Goal: Transaction & Acquisition: Purchase product/service

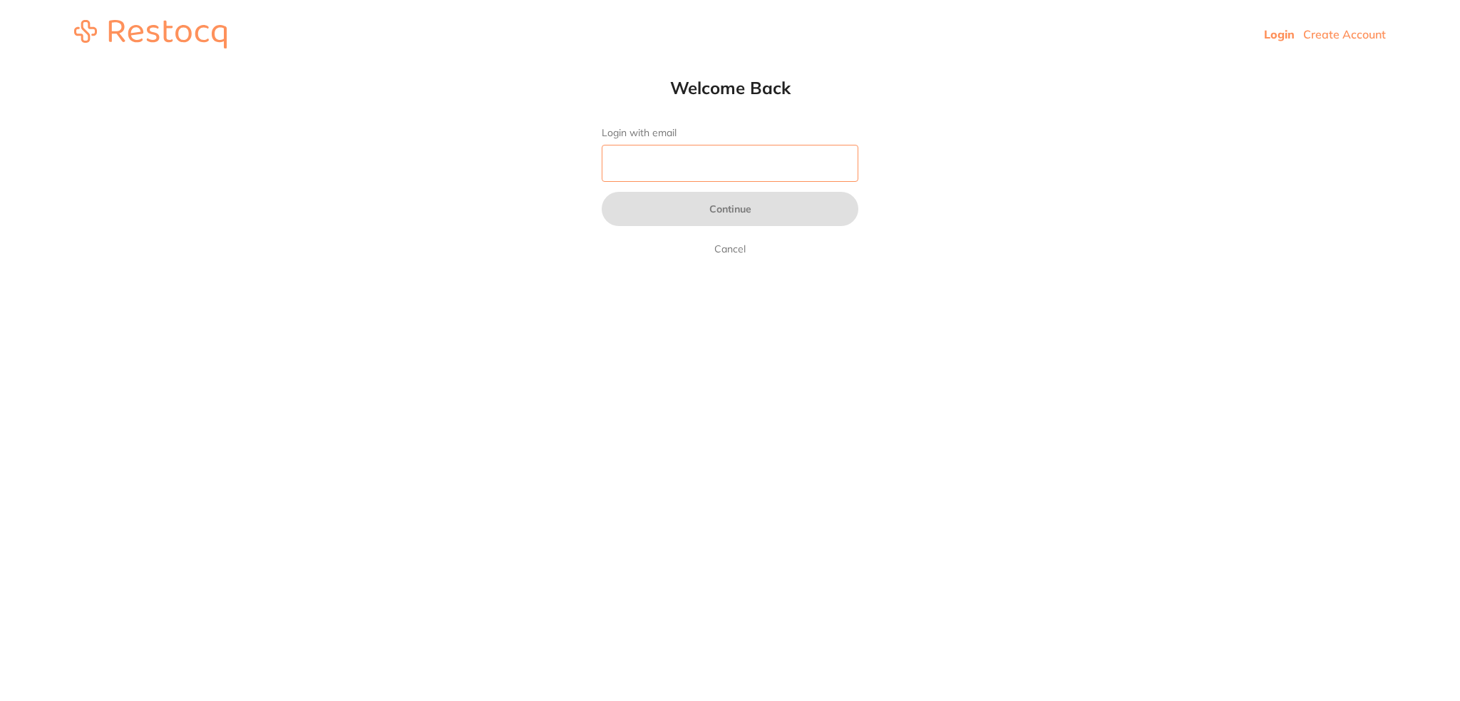
click at [698, 168] on input "Login with email" at bounding box center [730, 163] width 257 height 37
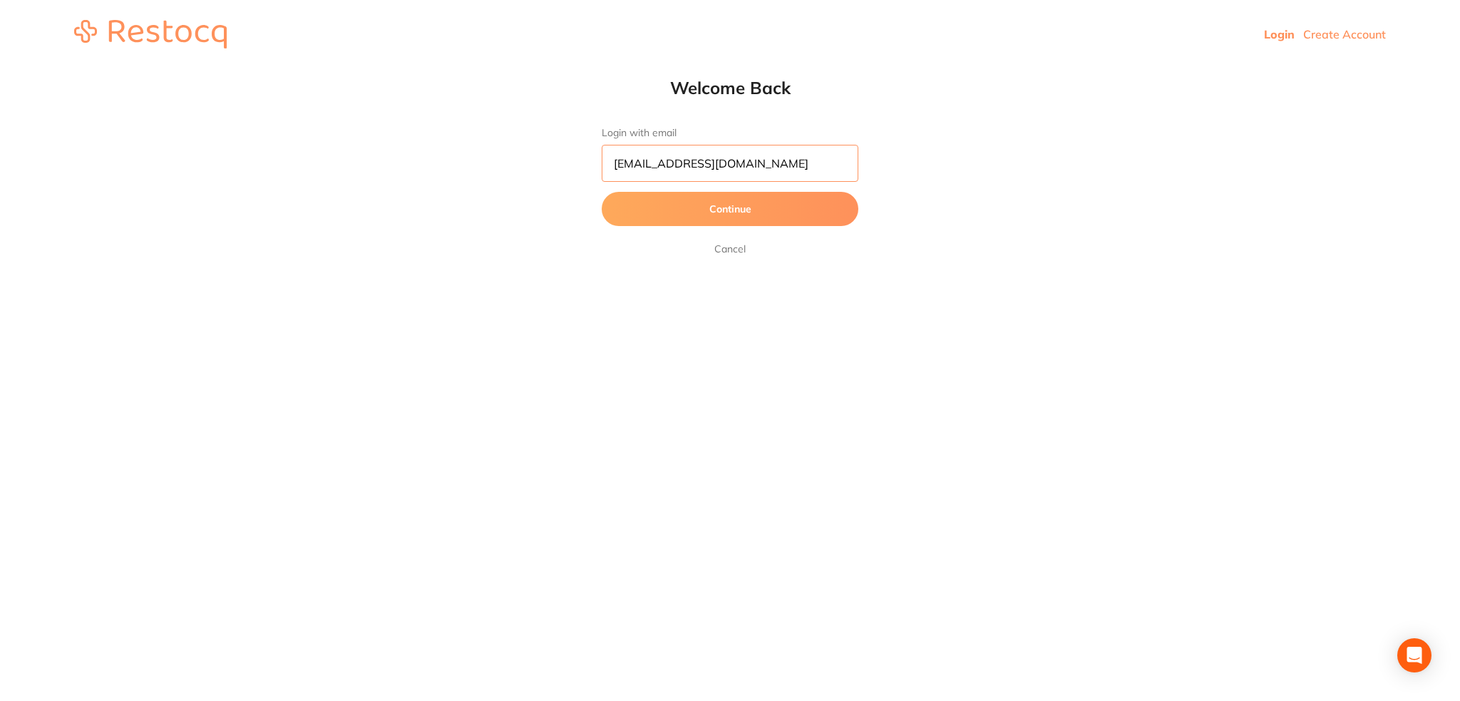
drag, startPoint x: 787, startPoint y: 167, endPoint x: 676, endPoint y: 163, distance: 111.2
click at [676, 163] on input "[EMAIL_ADDRESS][DOMAIN_NAME]" at bounding box center [730, 163] width 257 height 37
type input "[EMAIL_ADDRESS][DOMAIN_NAME]"
click at [602, 192] on button "Continue" at bounding box center [730, 209] width 257 height 34
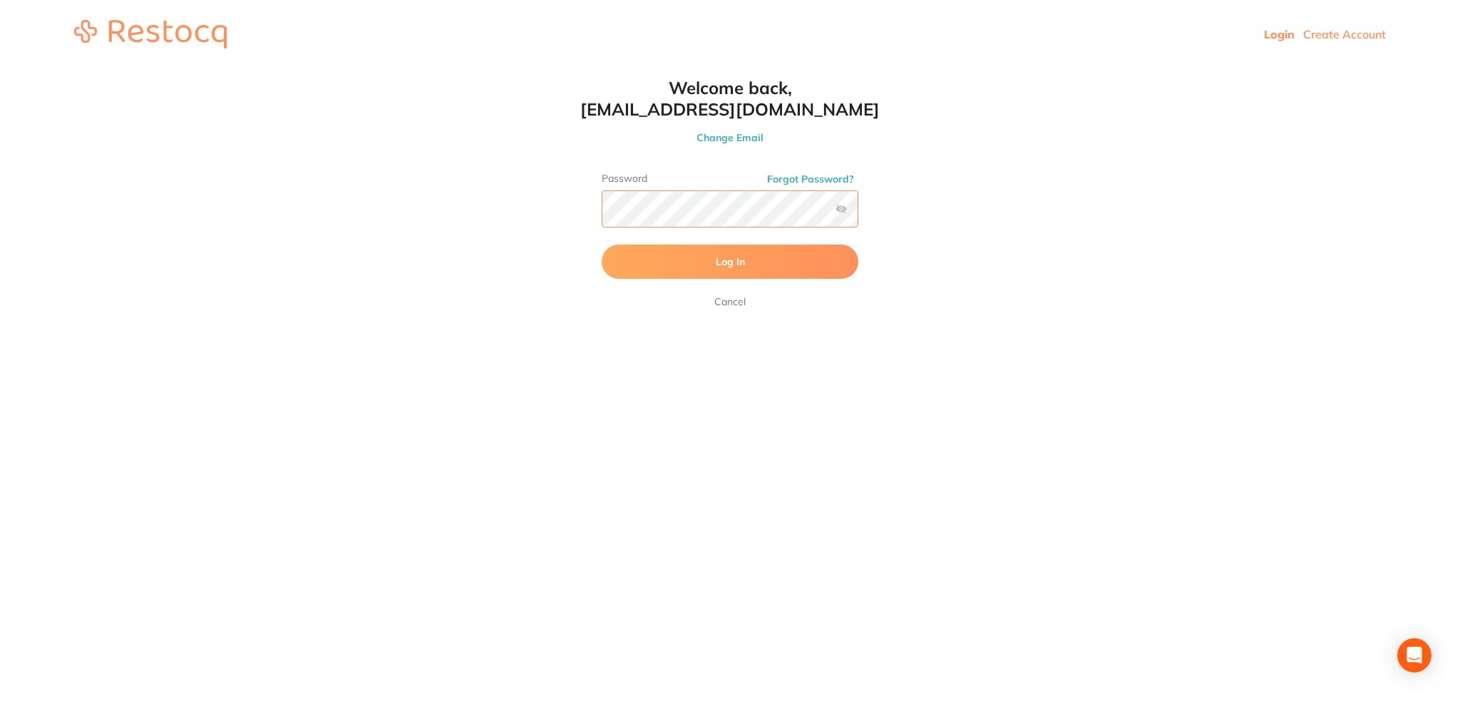
click at [602, 244] on button "Log In" at bounding box center [730, 261] width 257 height 34
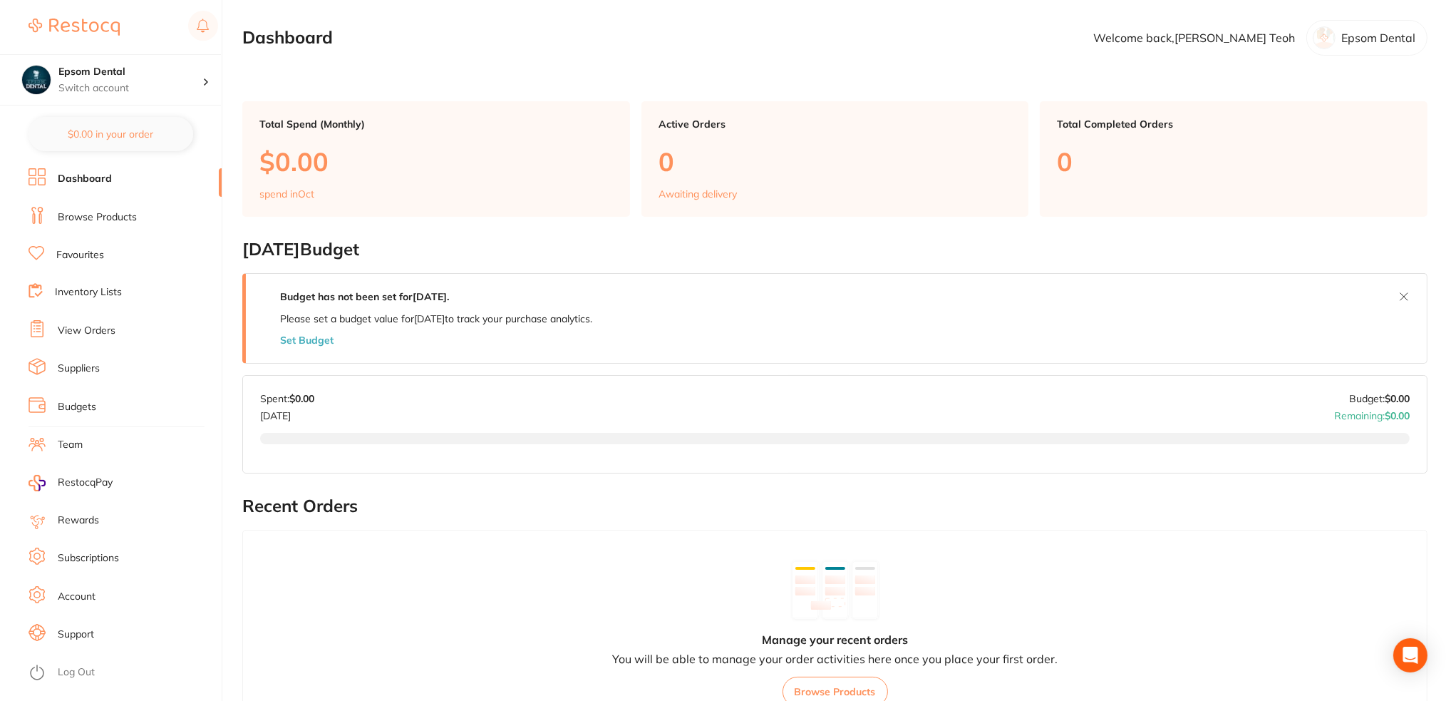
click at [86, 289] on link "Inventory Lists" at bounding box center [88, 292] width 67 height 14
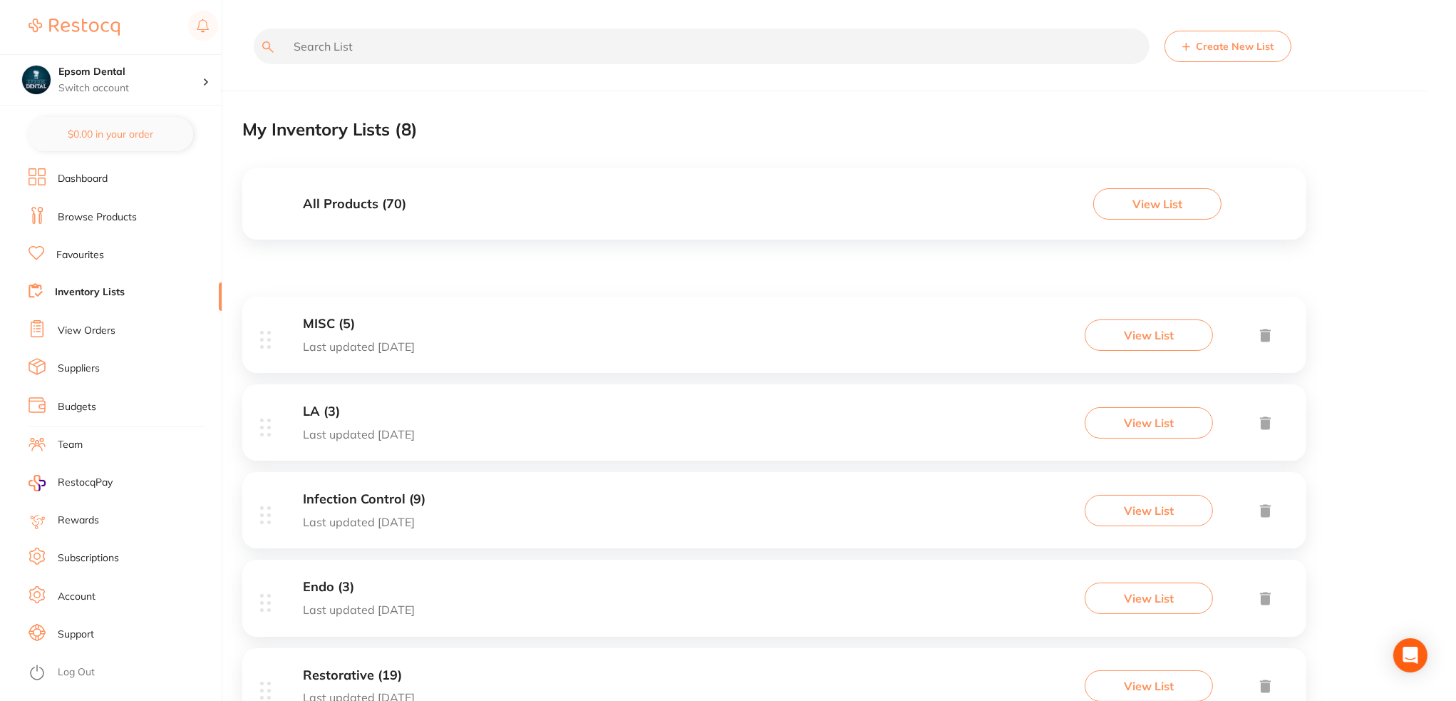
click at [339, 49] on input "text" at bounding box center [702, 47] width 896 height 36
click at [89, 214] on link "Browse Products" at bounding box center [97, 217] width 79 height 14
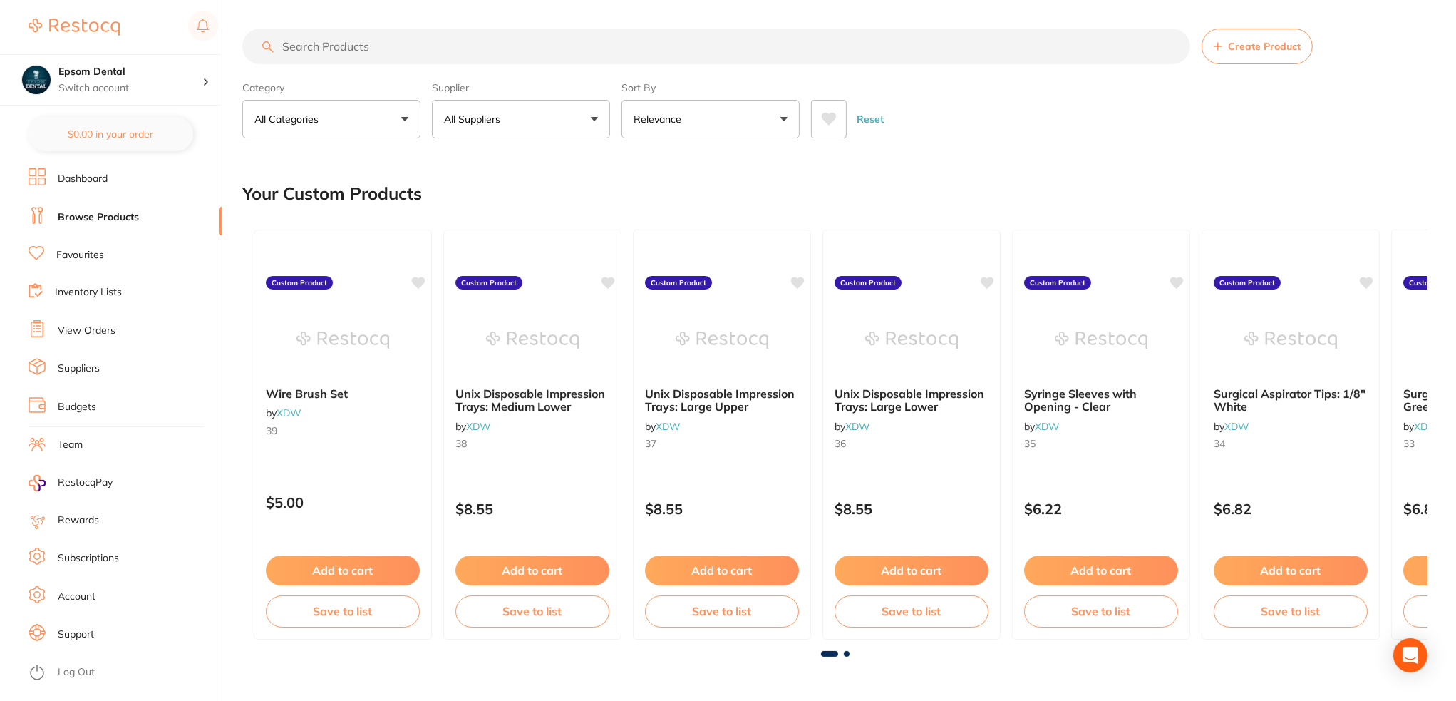
click at [356, 47] on input "search" at bounding box center [716, 47] width 948 height 36
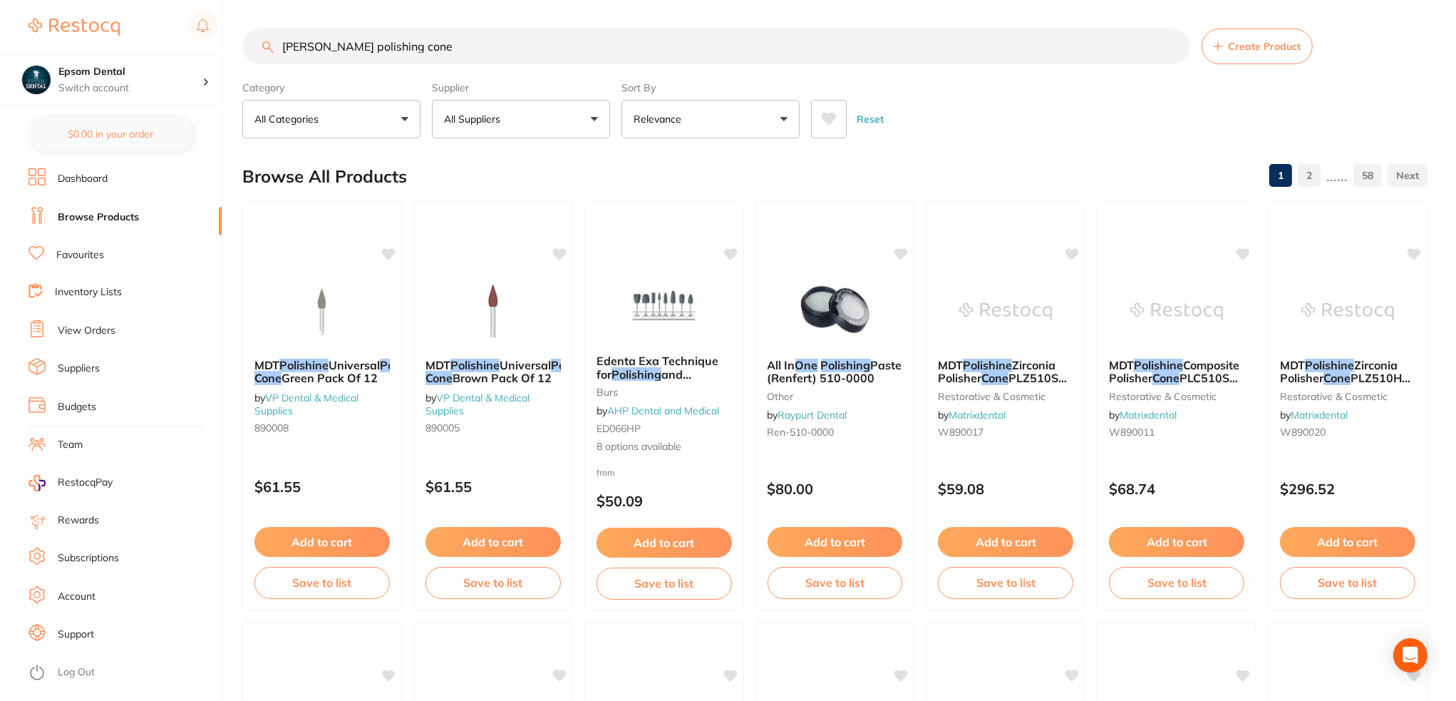
click at [553, 113] on button "All Suppliers" at bounding box center [521, 119] width 178 height 38
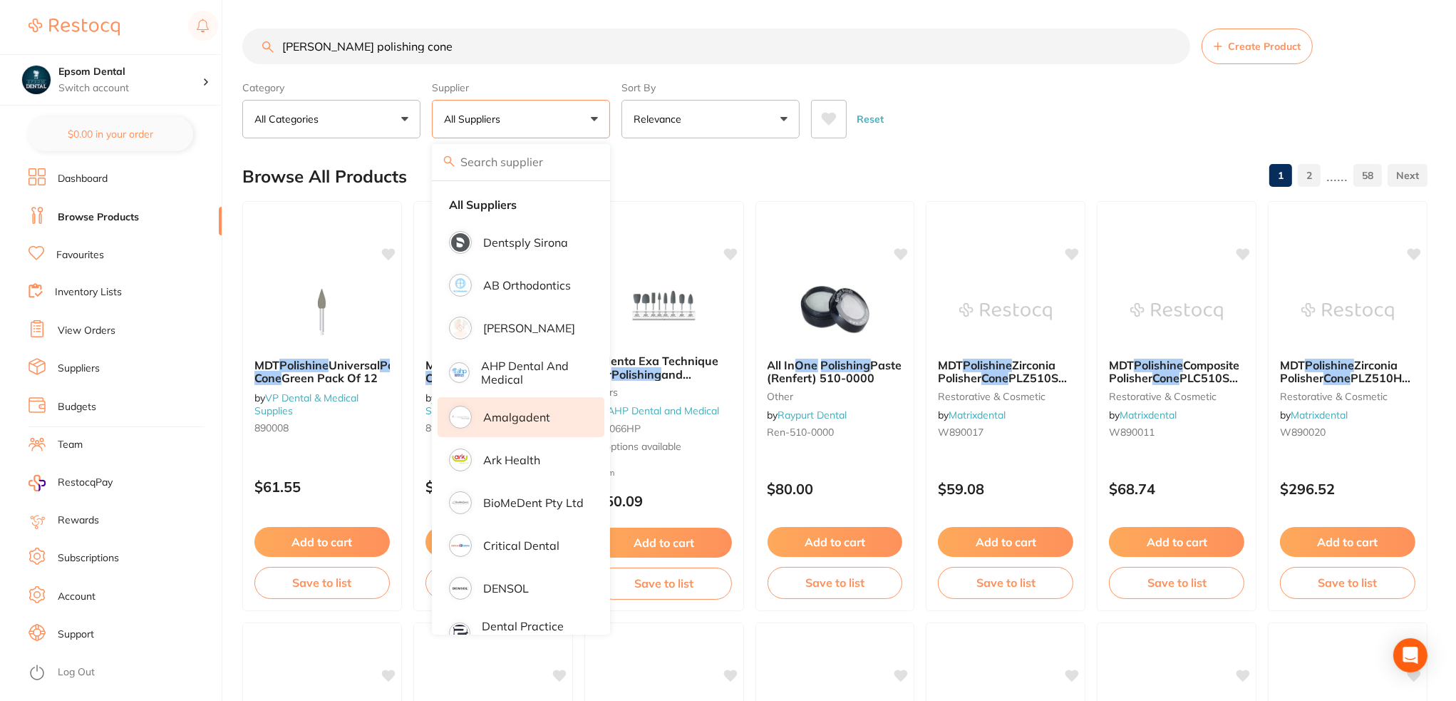
click at [530, 418] on p "Amalgadent" at bounding box center [516, 417] width 67 height 13
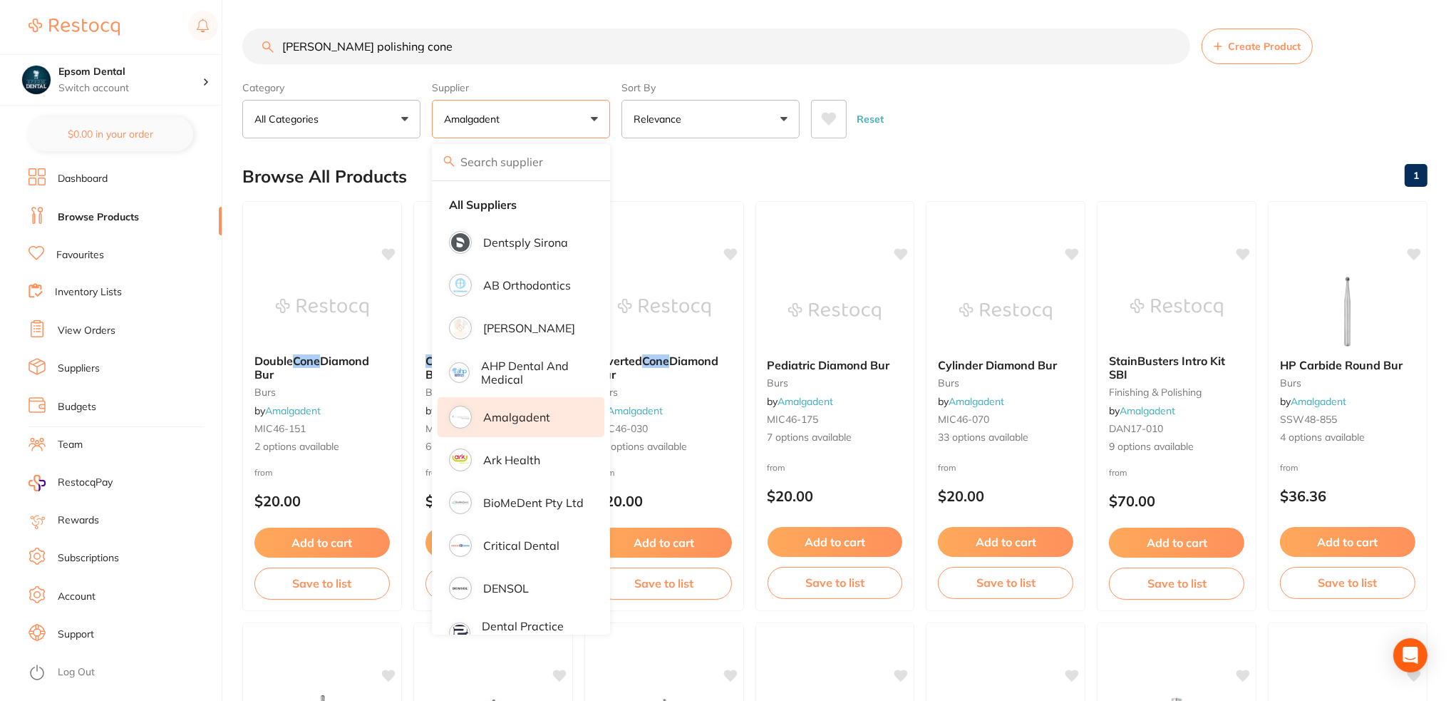
click at [955, 167] on div "Browse All Products 1" at bounding box center [834, 177] width 1185 height 48
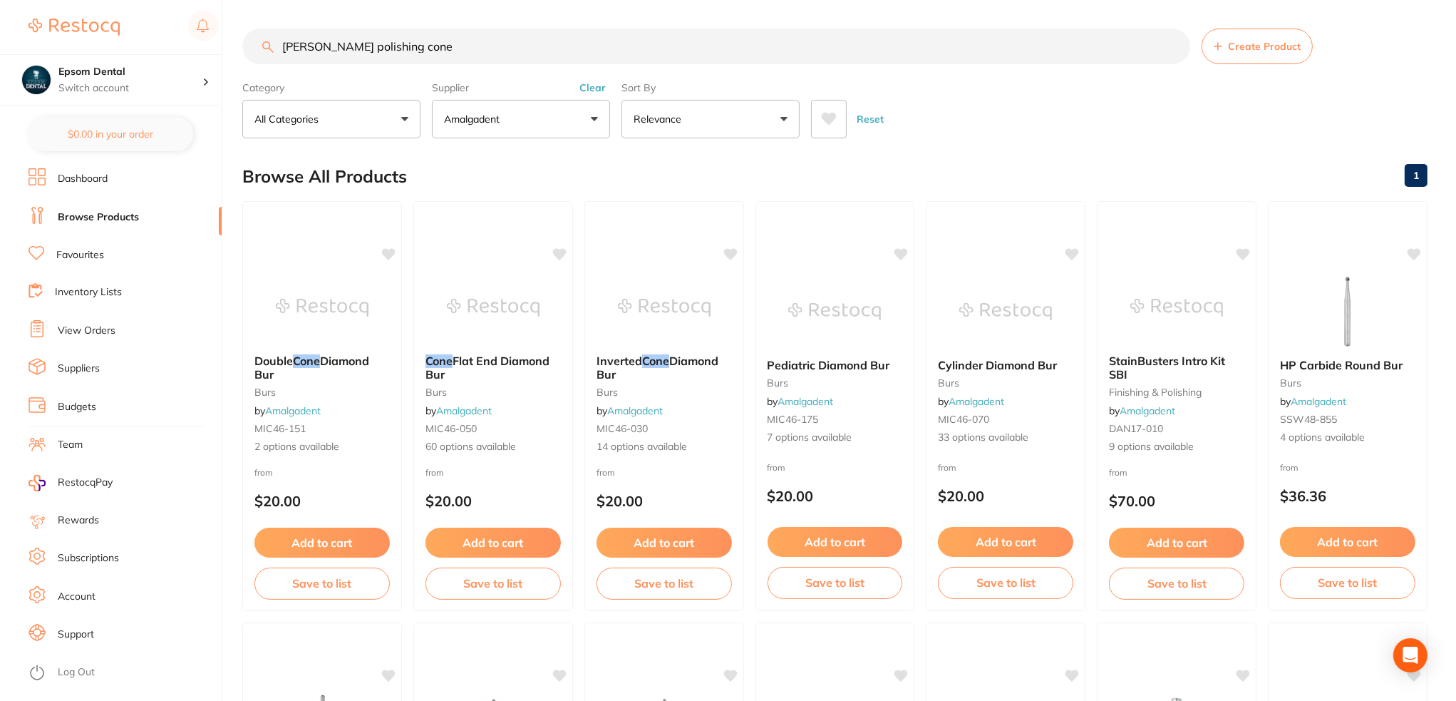
drag, startPoint x: 431, startPoint y: 49, endPoint x: 336, endPoint y: 51, distance: 94.8
click at [336, 51] on input "[PERSON_NAME] polishing cone" at bounding box center [716, 47] width 948 height 36
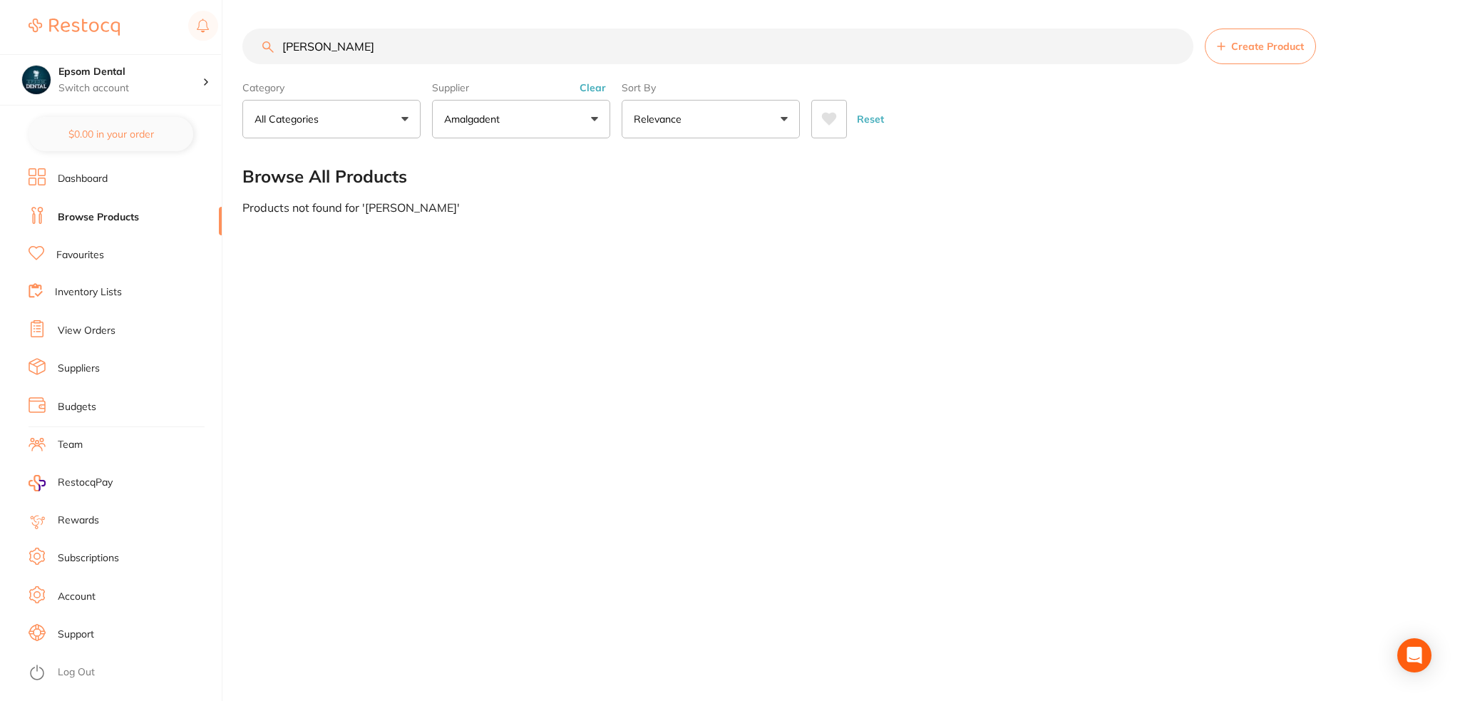
click at [543, 122] on button "Amalgadent" at bounding box center [521, 119] width 178 height 38
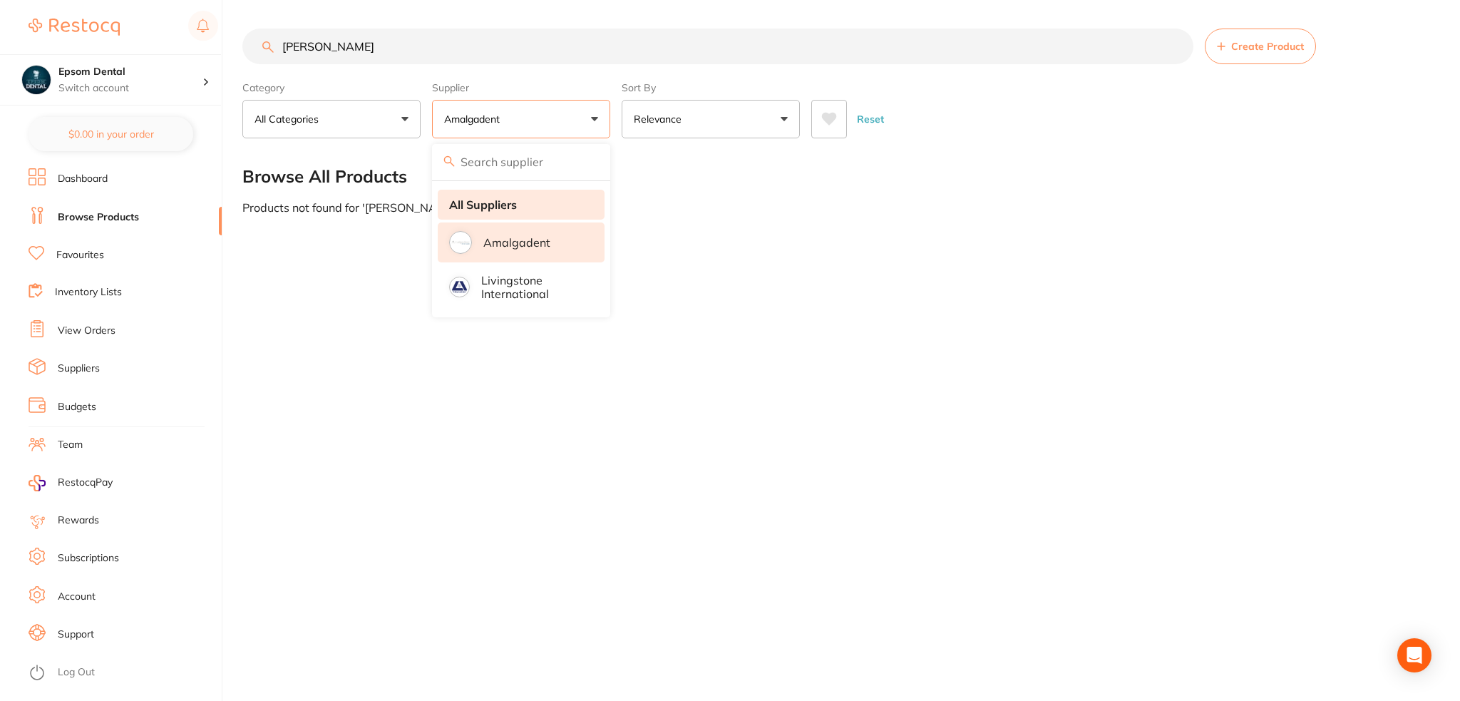
click at [518, 205] on li "All Suppliers" at bounding box center [521, 205] width 167 height 30
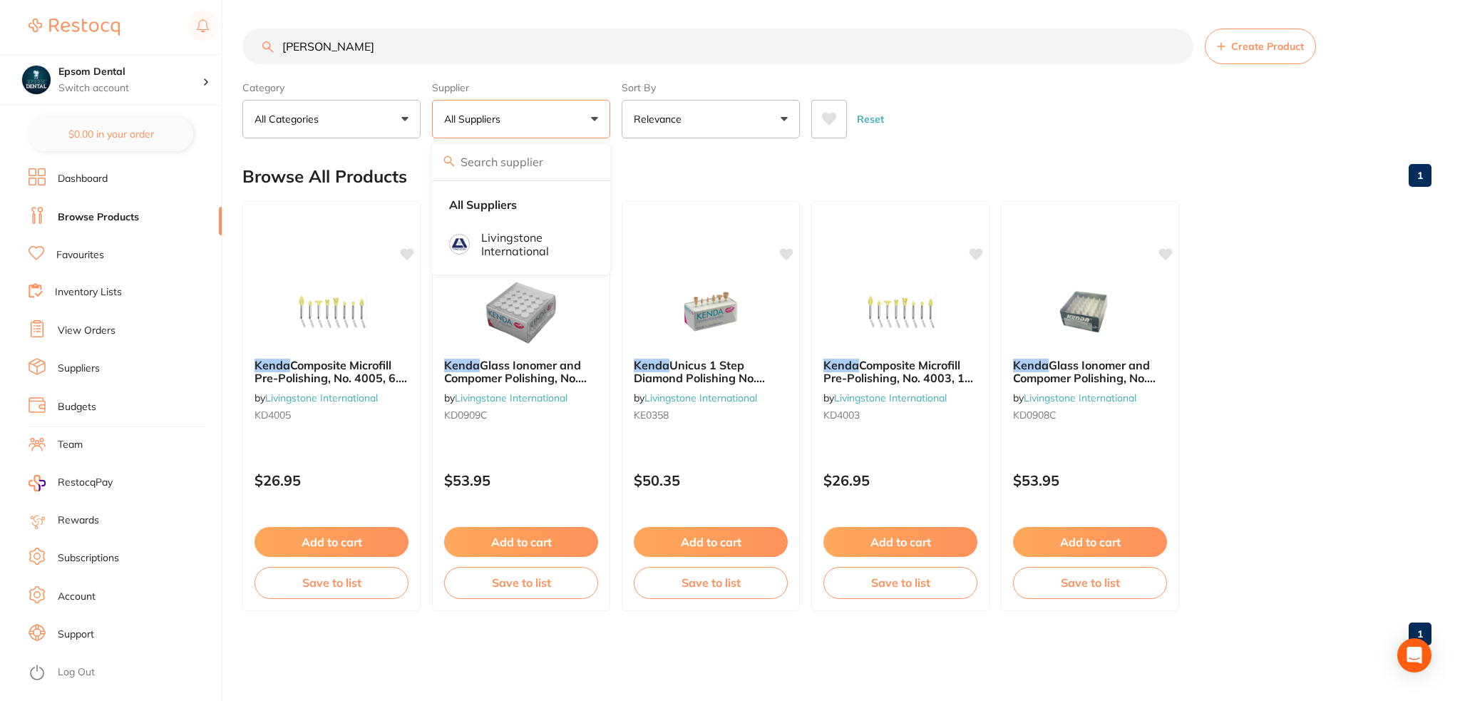
click at [393, 30] on input "[PERSON_NAME]" at bounding box center [717, 47] width 951 height 36
drag, startPoint x: 416, startPoint y: 37, endPoint x: 223, endPoint y: 71, distance: 196.2
click at [222, 71] on div "$0.00 Epsom Dental Switch account Epsom Dental $0.00 in your order Dashboard Br…" at bounding box center [730, 350] width 1460 height 701
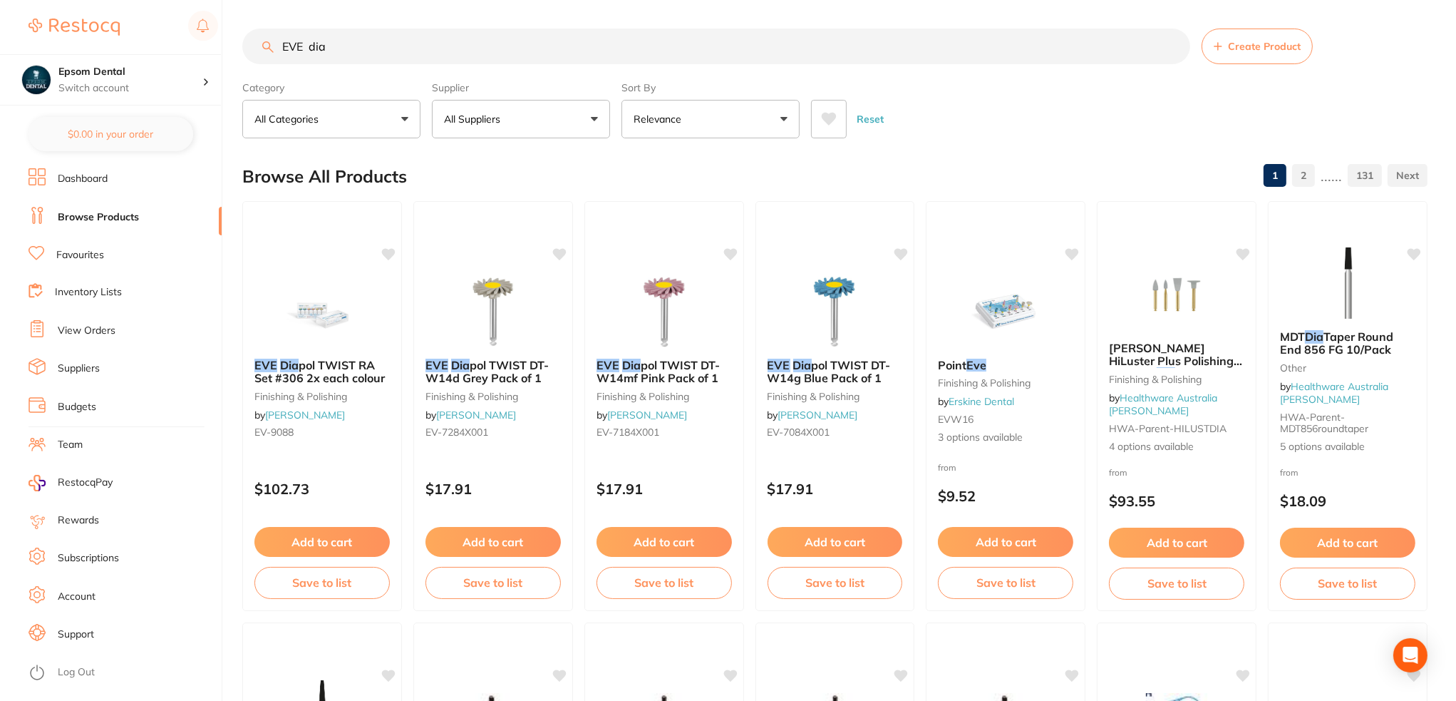
type input "EVE dia"
